Goal: Task Accomplishment & Management: Use online tool/utility

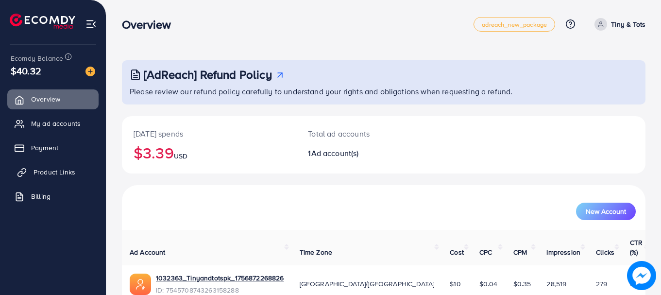
click at [71, 179] on link "Product Links" at bounding box center [52, 171] width 91 height 19
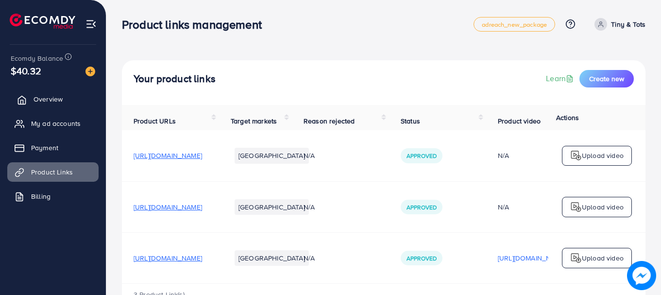
click at [77, 97] on link "Overview" at bounding box center [52, 98] width 91 height 19
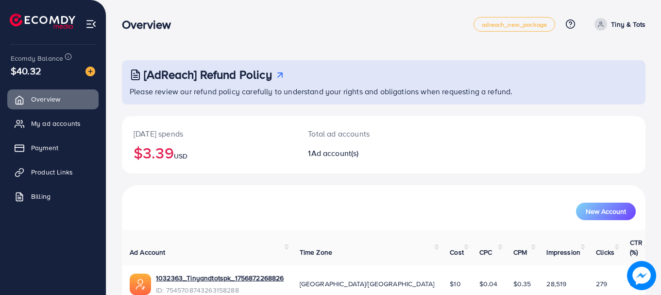
scroll to position [39, 0]
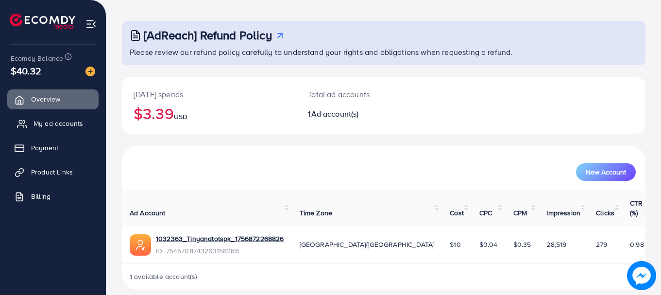
click at [72, 127] on span "My ad accounts" at bounding box center [58, 123] width 50 height 10
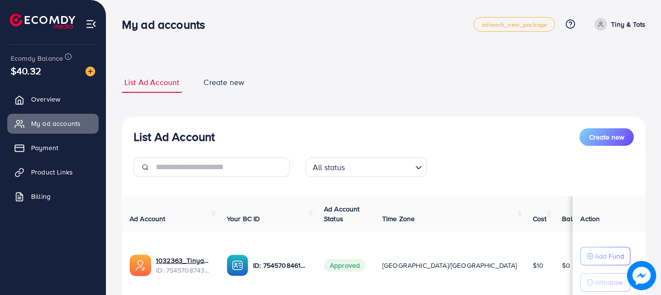
scroll to position [75, 0]
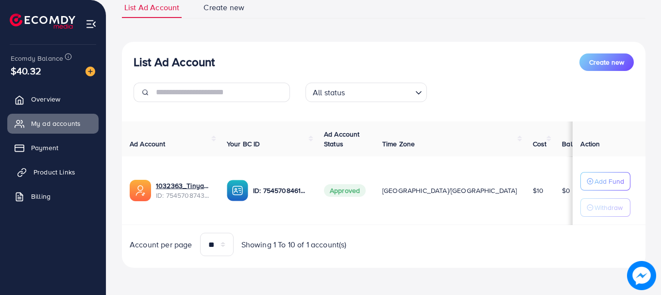
click at [68, 173] on span "Product Links" at bounding box center [54, 172] width 42 height 10
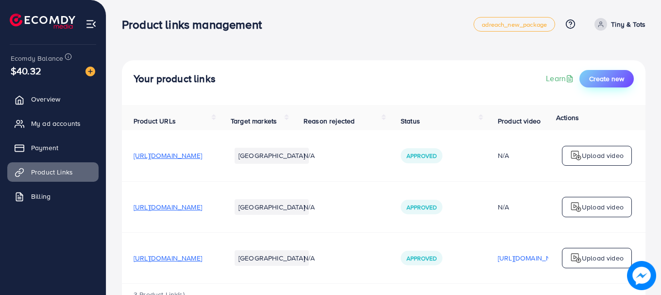
click at [604, 78] on span "Create new" at bounding box center [606, 79] width 35 height 10
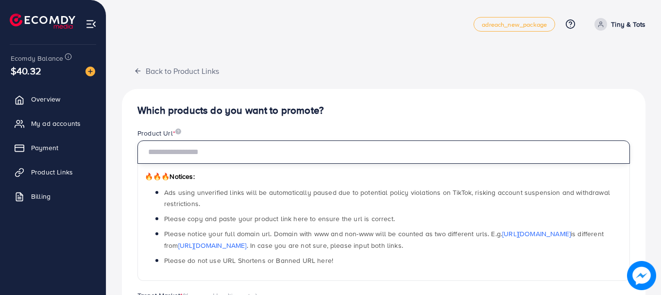
click at [297, 160] on input "text" at bounding box center [383, 151] width 492 height 23
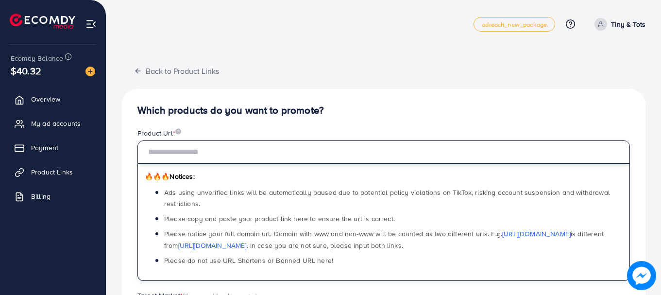
paste input "**********"
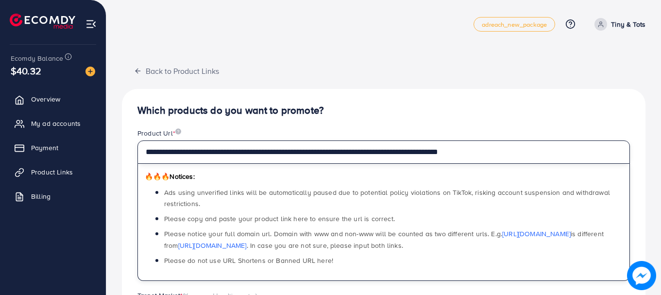
type input "**********"
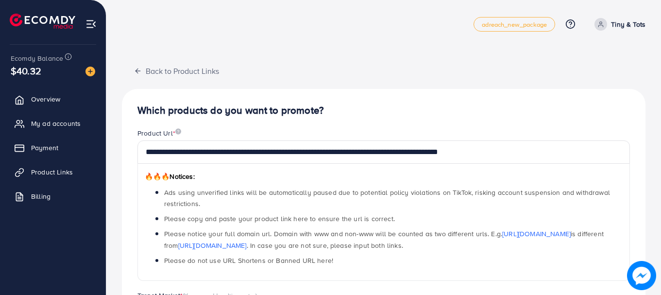
click at [341, 116] on h4 "Which products do you want to promote?" at bounding box center [383, 110] width 492 height 12
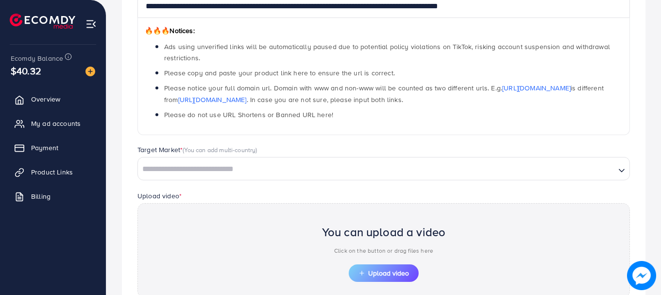
click at [342, 172] on input "Search for option" at bounding box center [376, 169] width 475 height 15
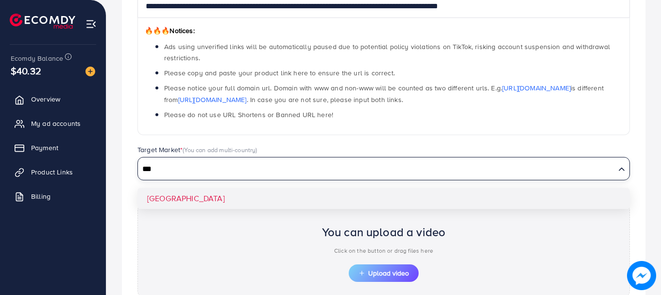
type input "***"
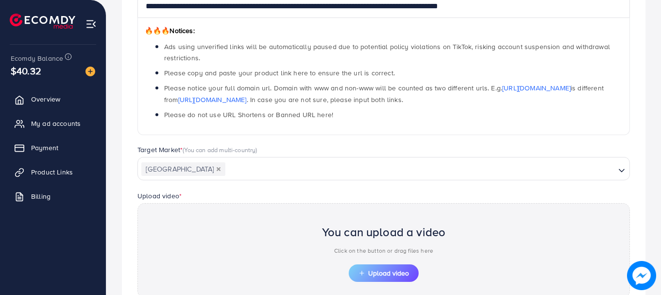
click at [356, 190] on div "**********" at bounding box center [383, 164] width 523 height 442
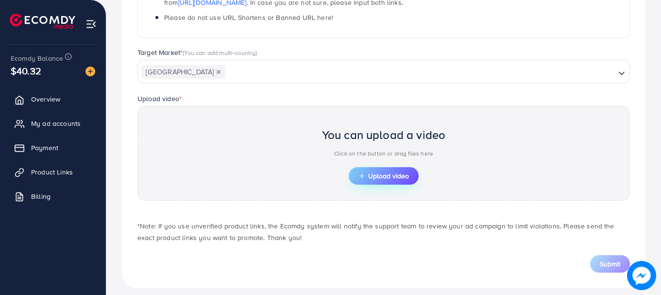
click at [396, 169] on button "Upload video" at bounding box center [383, 175] width 70 height 17
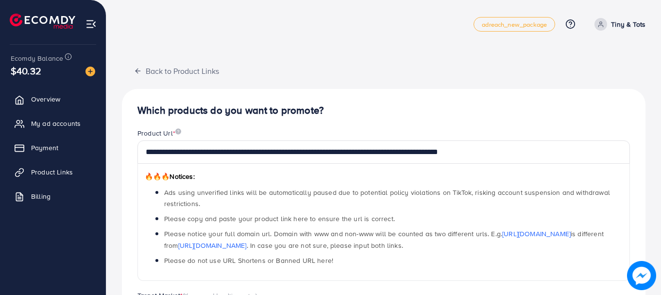
scroll to position [269, 0]
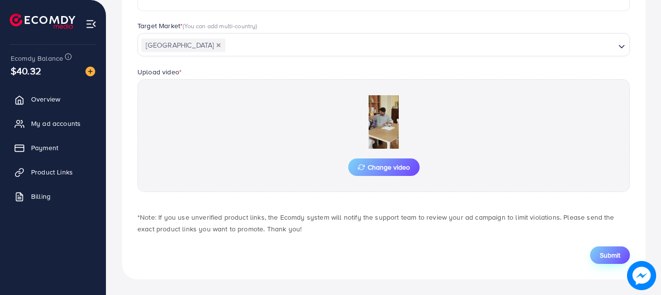
click at [604, 253] on span "Submit" at bounding box center [609, 255] width 20 height 10
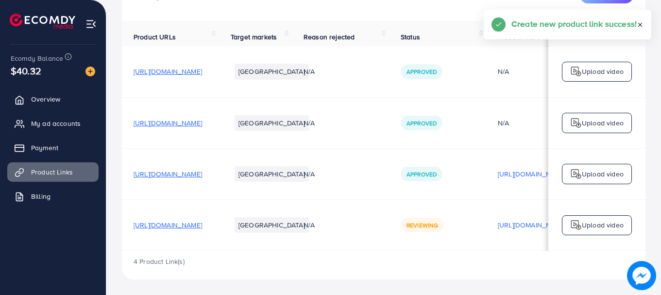
scroll to position [0, 246]
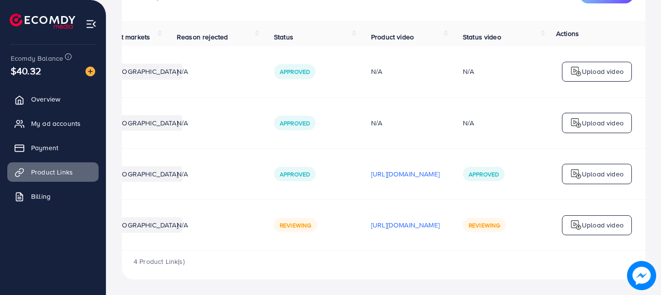
click at [597, 225] on p "Upload video" at bounding box center [602, 225] width 42 height 12
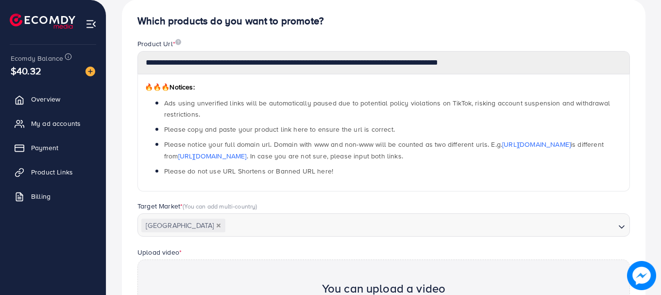
scroll to position [348, 0]
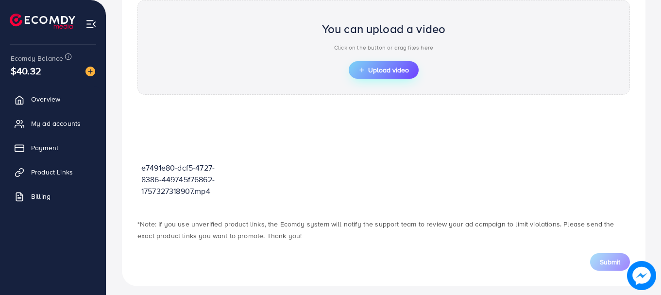
click at [394, 69] on span "Upload video" at bounding box center [383, 69] width 50 height 7
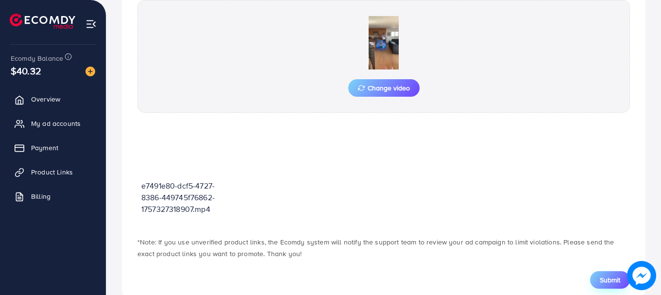
click at [604, 282] on span "Submit" at bounding box center [609, 280] width 20 height 10
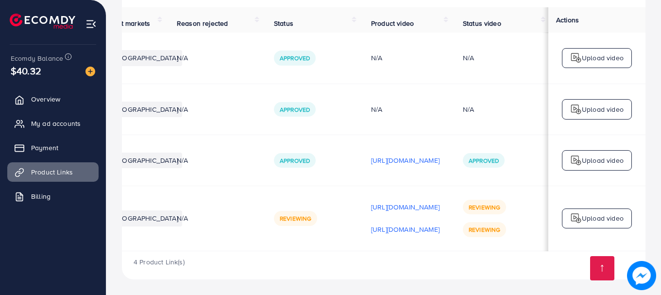
scroll to position [0, 246]
click at [571, 218] on img at bounding box center [576, 218] width 12 height 12
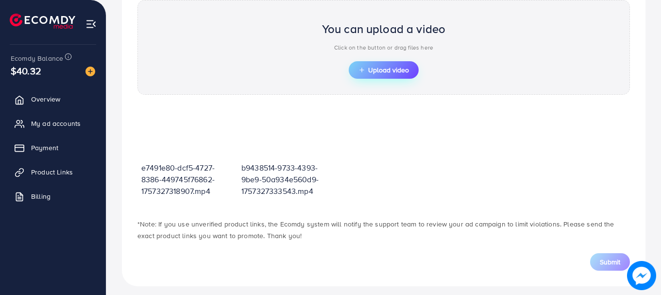
click at [378, 73] on span "Upload video" at bounding box center [383, 69] width 50 height 7
click at [400, 67] on span "Upload video" at bounding box center [383, 69] width 50 height 7
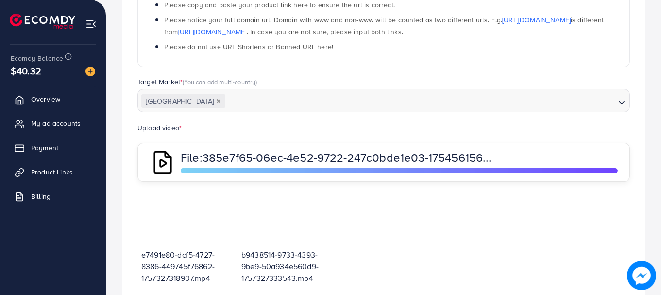
scroll to position [359, 0]
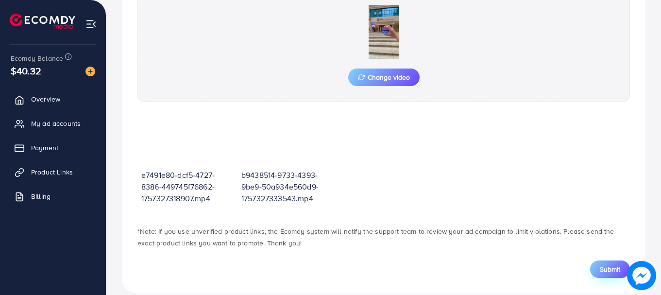
click at [597, 267] on button "Submit" at bounding box center [610, 268] width 40 height 17
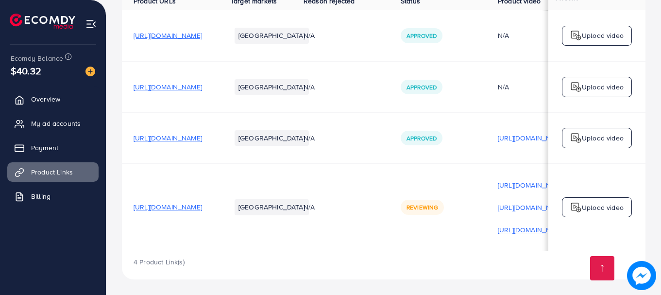
scroll to position [0, 246]
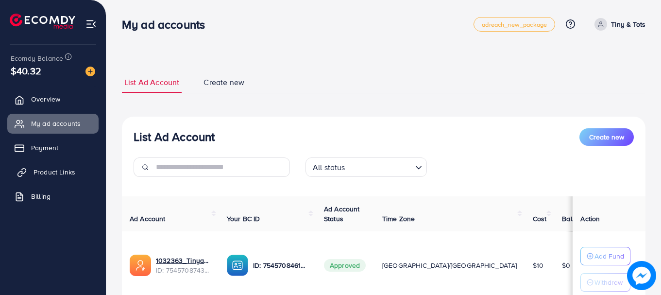
click at [66, 172] on span "Product Links" at bounding box center [54, 172] width 42 height 10
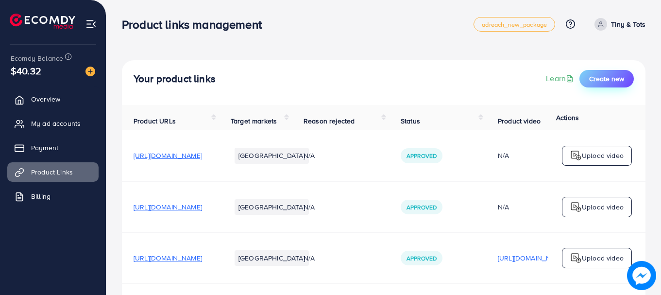
click at [621, 78] on span "Create new" at bounding box center [606, 79] width 35 height 10
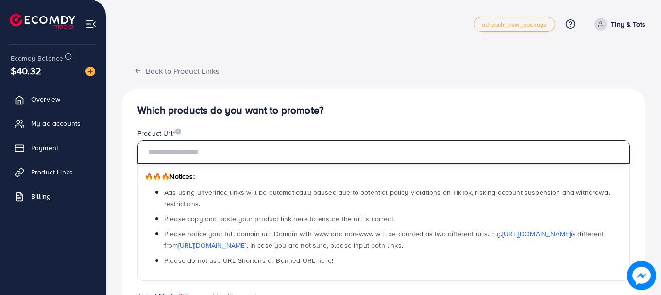
click at [380, 156] on input "text" at bounding box center [383, 151] width 492 height 23
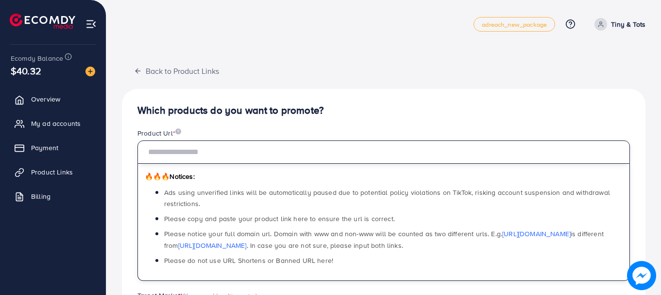
paste input "**********"
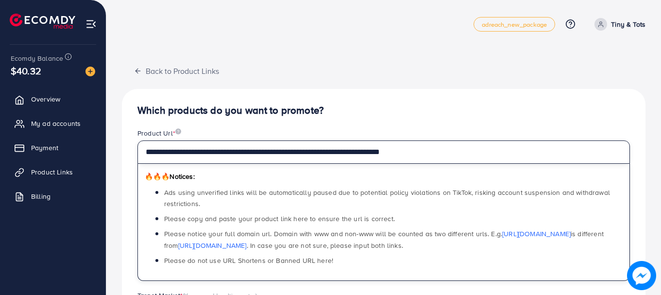
type input "**********"
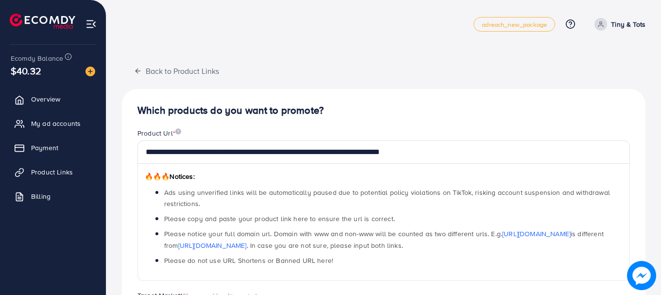
scroll to position [146, 0]
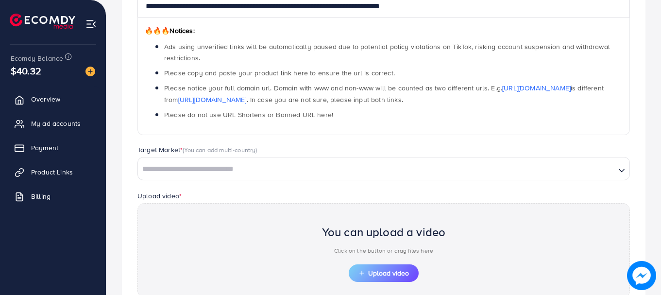
click at [332, 165] on input "Search for option" at bounding box center [376, 169] width 475 height 15
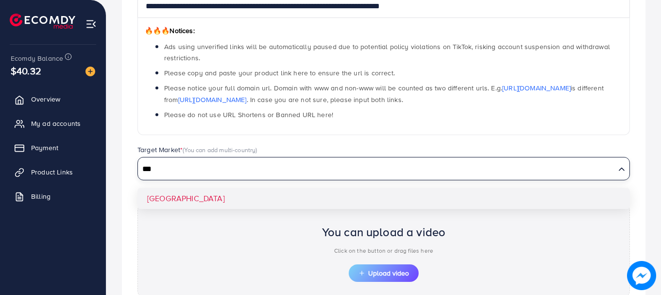
type input "***"
click at [337, 199] on div "**********" at bounding box center [383, 164] width 523 height 442
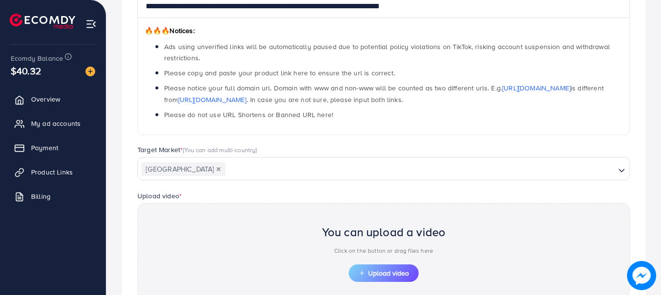
scroll to position [243, 0]
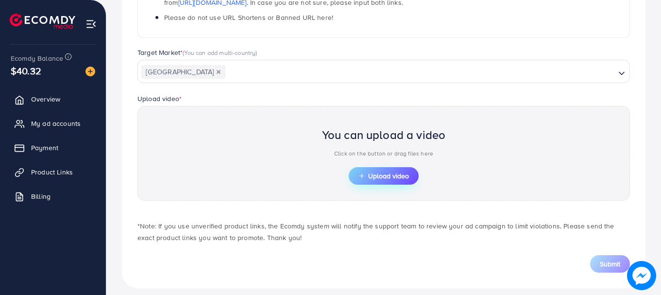
click at [384, 172] on span "Upload video" at bounding box center [383, 175] width 50 height 7
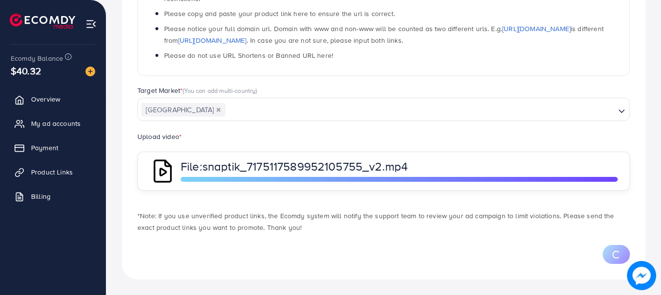
scroll to position [269, 0]
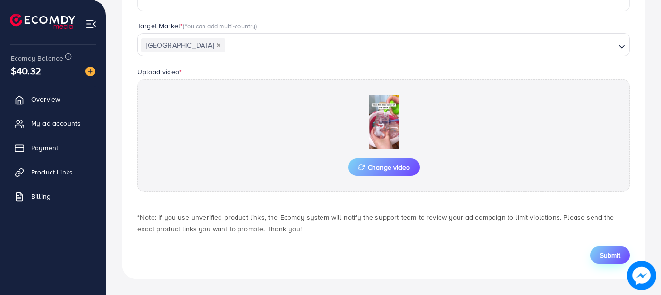
click at [619, 252] on span "Submit" at bounding box center [609, 255] width 20 height 10
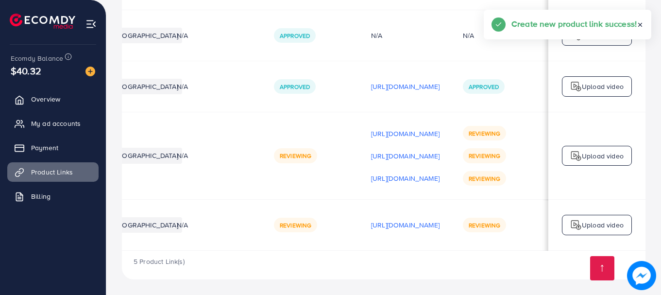
scroll to position [0, 246]
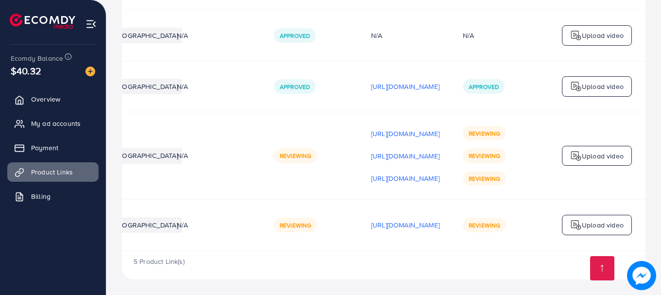
click at [607, 231] on div "Upload video" at bounding box center [597, 225] width 70 height 20
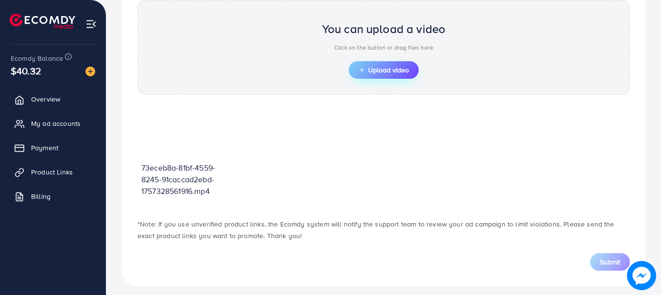
click at [413, 67] on button "Upload video" at bounding box center [383, 69] width 70 height 17
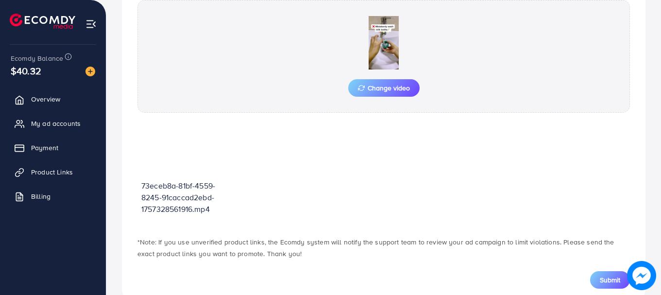
click at [602, 277] on span "Submit" at bounding box center [609, 280] width 20 height 10
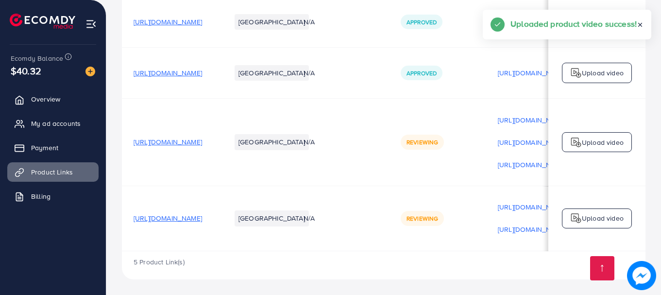
scroll to position [0, 246]
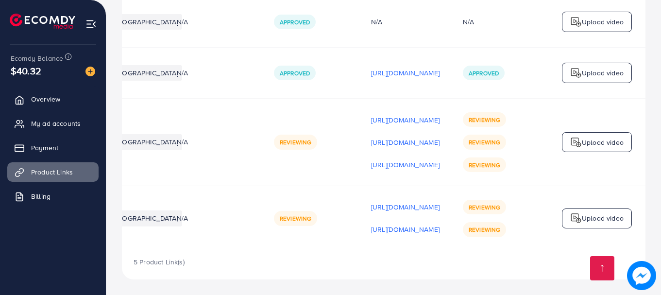
click at [594, 215] on p "Upload video" at bounding box center [602, 218] width 42 height 12
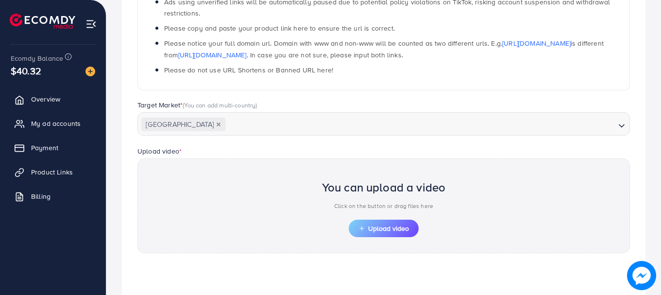
scroll to position [348, 0]
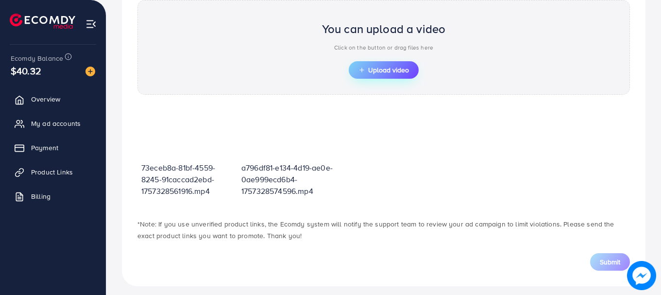
click at [380, 68] on span "Upload video" at bounding box center [383, 69] width 50 height 7
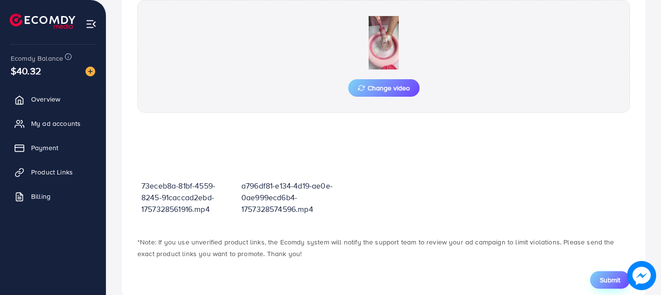
drag, startPoint x: 587, startPoint y: 282, endPoint x: 599, endPoint y: 280, distance: 12.4
click at [587, 282] on div "Submit" at bounding box center [383, 279] width 492 height 17
click at [601, 280] on span "Submit" at bounding box center [609, 280] width 20 height 10
